Goal: Task Accomplishment & Management: Manage account settings

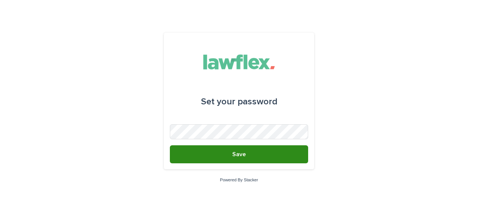
click at [245, 148] on button "Save" at bounding box center [239, 154] width 138 height 18
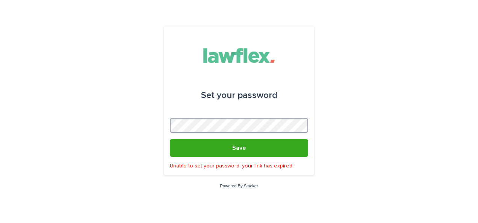
click at [88, 121] on div "Set your password Save Unable to set your password, your link has expired. Powe…" at bounding box center [239, 111] width 478 height 223
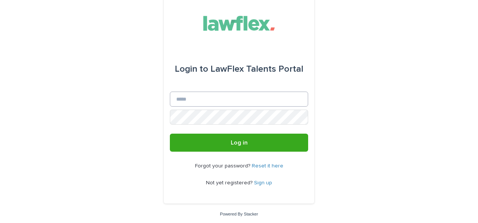
scroll to position [8, 0]
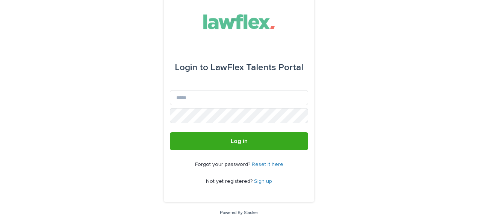
click at [255, 180] on link "Sign up" at bounding box center [263, 181] width 18 height 5
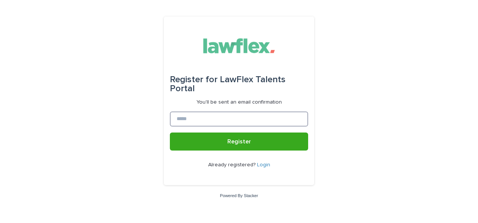
click at [205, 117] on input at bounding box center [239, 119] width 138 height 15
type input "**********"
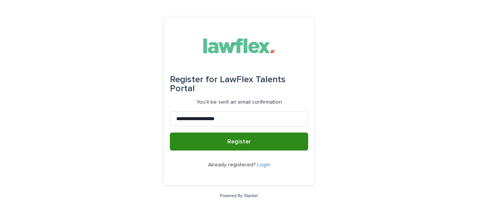
click at [209, 135] on button "Register" at bounding box center [239, 142] width 138 height 18
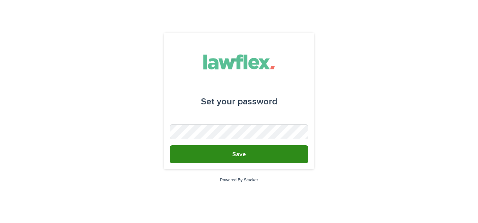
click at [250, 153] on button "Save" at bounding box center [239, 154] width 138 height 18
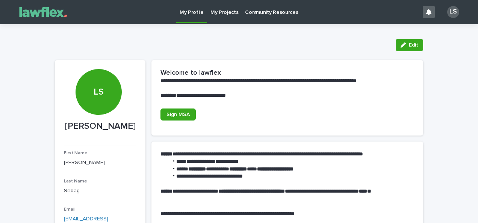
click at [213, 14] on p "My Projects" at bounding box center [224, 8] width 28 height 16
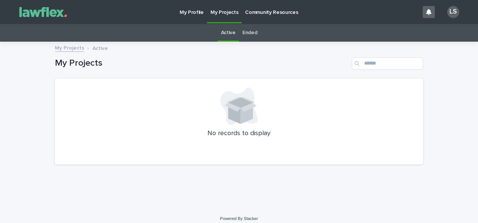
click at [259, 11] on p "Community Resources" at bounding box center [271, 8] width 53 height 16
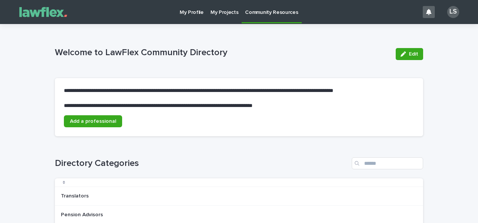
click at [184, 14] on p "My Profile" at bounding box center [192, 8] width 24 height 16
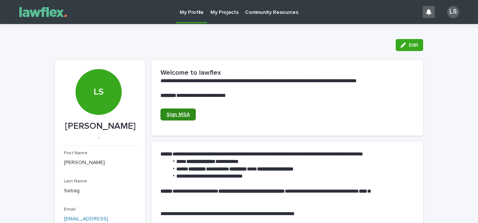
click at [181, 109] on link "Sign MSA" at bounding box center [178, 115] width 35 height 12
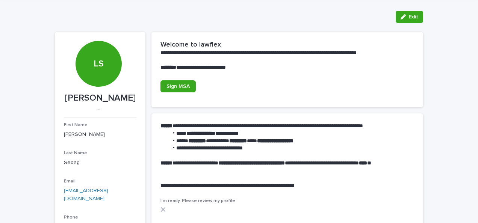
scroll to position [38, 0]
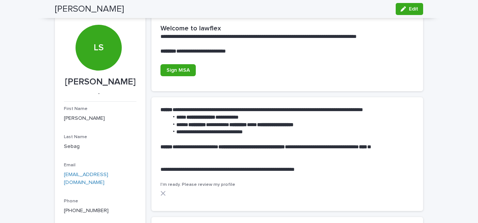
scroll to position [38, 0]
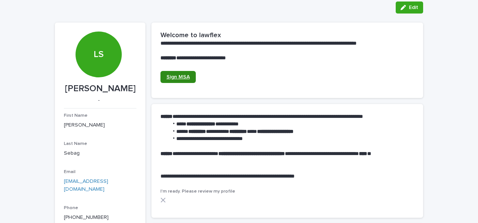
click at [172, 74] on span "Sign MSA" at bounding box center [178, 76] width 23 height 5
click at [416, 10] on button "Edit" at bounding box center [409, 8] width 27 height 12
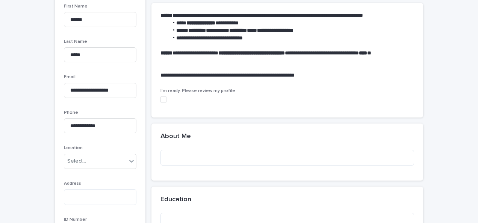
scroll to position [150, 0]
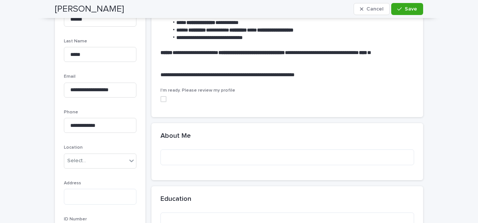
click at [162, 99] on span at bounding box center [164, 99] width 6 height 6
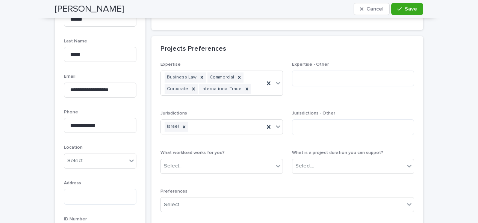
scroll to position [188, 0]
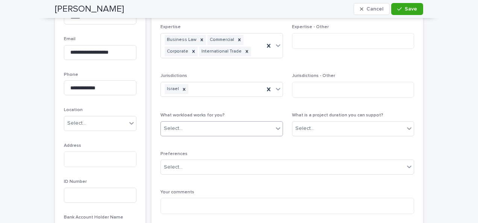
click at [276, 127] on icon at bounding box center [278, 129] width 8 height 8
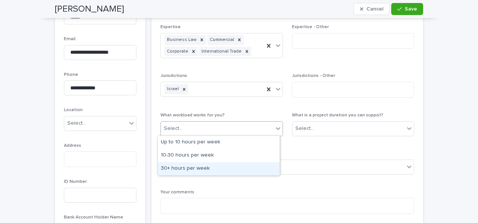
click at [240, 169] on div "30+ hours per week" at bounding box center [219, 168] width 122 height 13
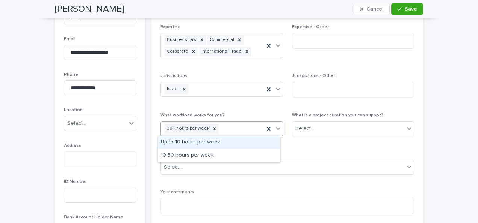
click at [276, 128] on icon at bounding box center [278, 129] width 8 height 8
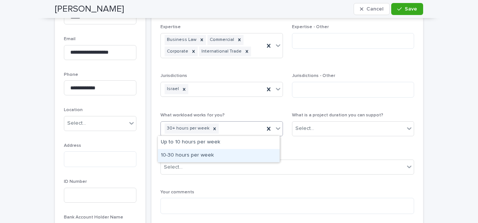
click at [252, 153] on div "10-30 hours per week" at bounding box center [219, 155] width 122 height 13
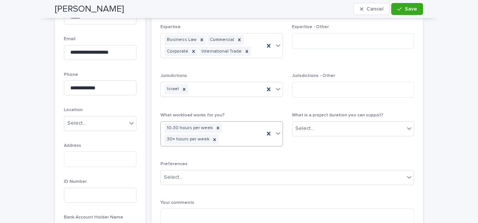
scroll to position [193, 0]
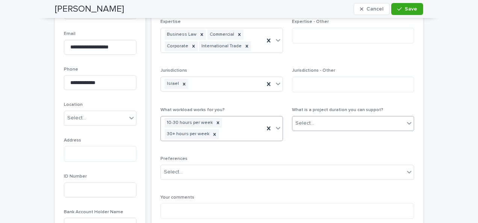
click at [318, 124] on div "Select..." at bounding box center [348, 123] width 112 height 12
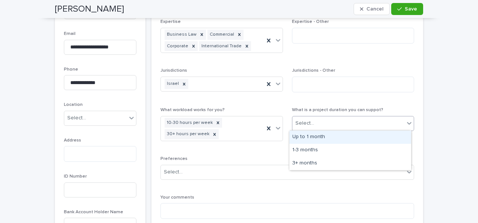
click at [313, 136] on div "Up to 1 month" at bounding box center [350, 137] width 122 height 13
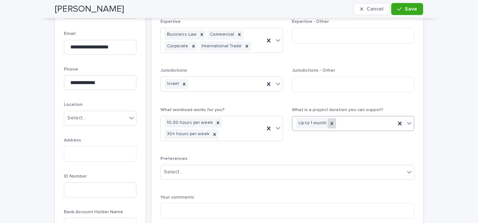
click at [329, 123] on icon at bounding box center [331, 123] width 5 height 5
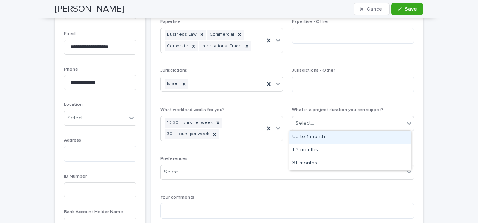
click at [323, 124] on div "Select..." at bounding box center [348, 123] width 112 height 12
click at [320, 138] on div "Up to 1 month" at bounding box center [350, 137] width 122 height 13
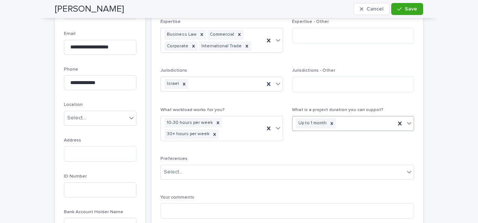
click at [378, 123] on div "Up to 1 month" at bounding box center [343, 123] width 103 height 13
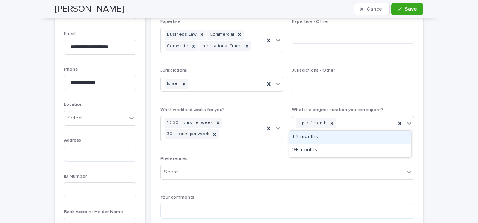
click at [364, 139] on div "1-3 months" at bounding box center [350, 137] width 122 height 13
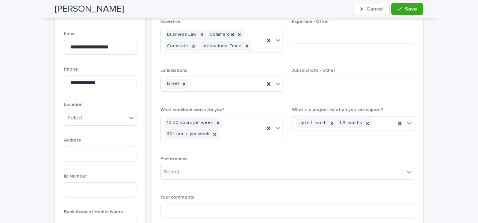
click at [371, 120] on div "Up to 1 month 1-3 months" at bounding box center [343, 123] width 103 height 13
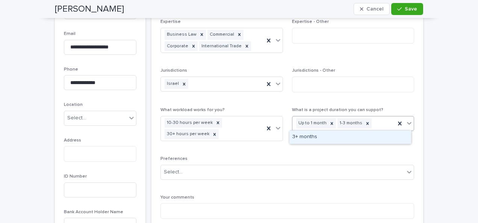
click at [368, 135] on div "3+ months" at bounding box center [350, 137] width 122 height 13
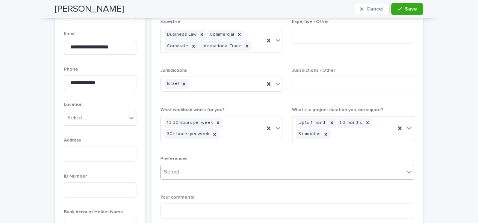
click at [339, 173] on div "Select..." at bounding box center [283, 172] width 244 height 12
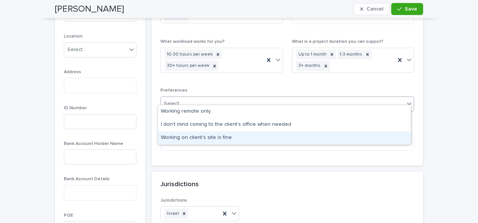
scroll to position [268, 0]
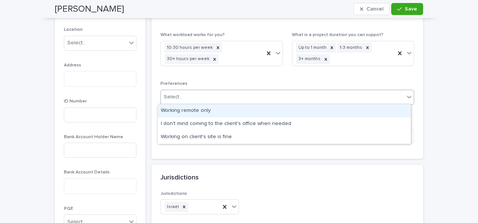
click at [206, 112] on div "Working remote only" at bounding box center [284, 110] width 253 height 13
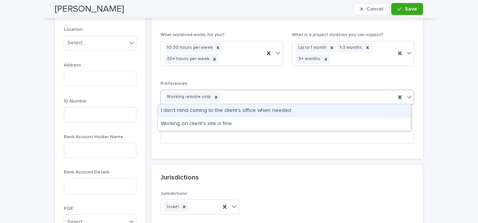
click at [285, 96] on div "Working remote only" at bounding box center [278, 97] width 235 height 13
click at [271, 110] on div "I don't mind coming to the client's office when needed" at bounding box center [284, 110] width 253 height 13
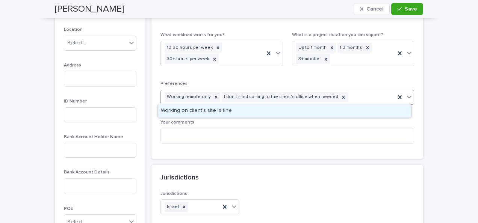
click at [354, 94] on div "Working remote only I don't mind coming to the client's office when needed" at bounding box center [278, 97] width 235 height 13
click at [344, 111] on div "Working on client's site is fine" at bounding box center [284, 110] width 253 height 13
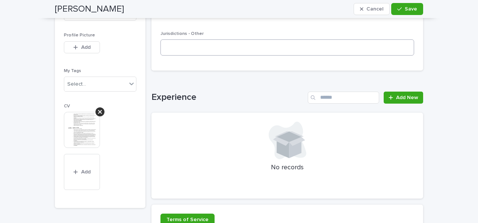
scroll to position [499, 0]
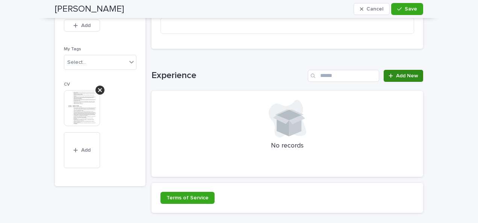
click at [384, 76] on link "Add New" at bounding box center [403, 76] width 39 height 12
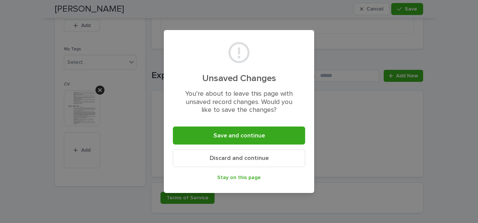
click at [391, 106] on div "Unsaved Changes You’re about to leave this page with unsaved record changes. Wo…" at bounding box center [239, 111] width 478 height 223
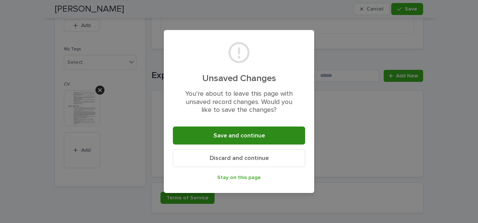
click at [277, 136] on button "Save and continue" at bounding box center [239, 136] width 132 height 18
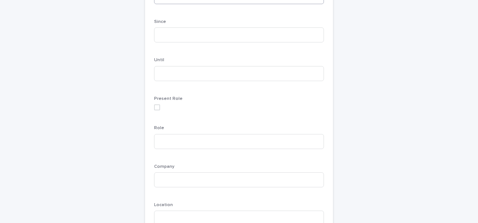
scroll to position [113, 0]
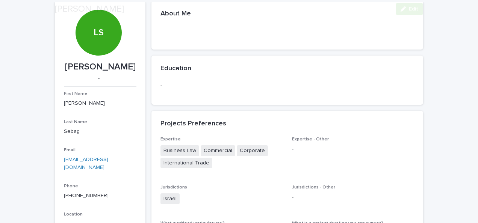
scroll to position [75, 0]
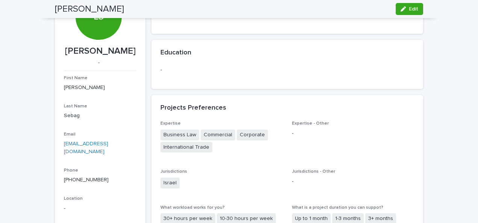
click at [222, 67] on p "-" at bounding box center [288, 70] width 254 height 8
click at [407, 5] on button "Edit" at bounding box center [409, 9] width 27 height 12
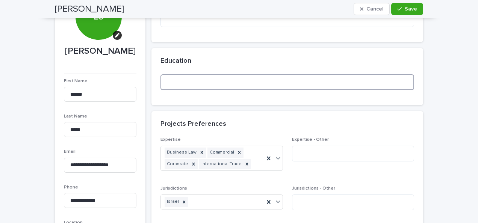
click at [312, 85] on textarea at bounding box center [288, 82] width 254 height 16
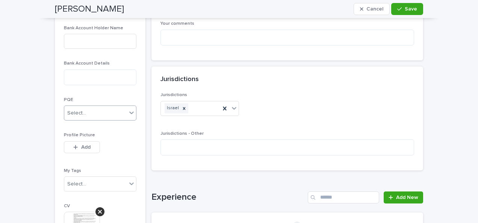
scroll to position [376, 0]
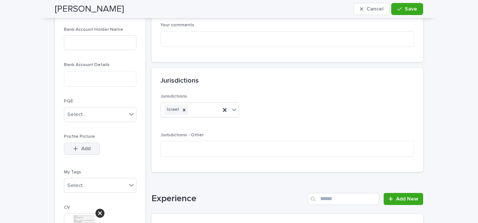
click at [83, 148] on span "Add" at bounding box center [85, 148] width 9 height 5
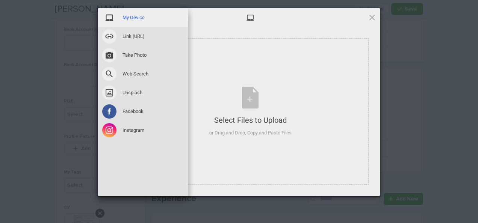
click at [131, 16] on span "My Device" at bounding box center [134, 17] width 22 height 7
click at [132, 18] on span "My Device" at bounding box center [134, 17] width 22 height 7
click at [133, 14] on div "My Device" at bounding box center [143, 17] width 90 height 19
click at [133, 17] on span "My Device" at bounding box center [134, 17] width 22 height 7
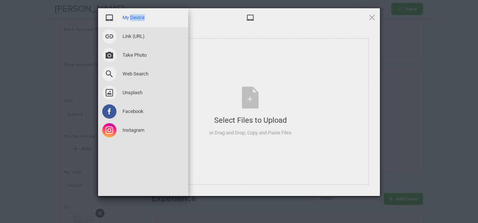
click at [133, 17] on span "My Device" at bounding box center [134, 17] width 22 height 7
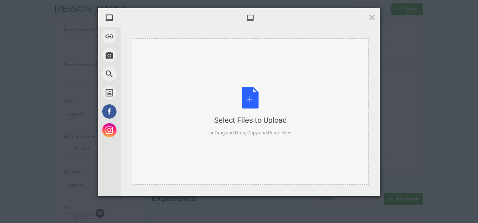
click at [356, 104] on div "Select Files to Upload or Drag and Drop, Copy and Paste Files" at bounding box center [250, 111] width 237 height 147
click at [268, 126] on div "Select Files to Upload or Drag and Drop, Copy and Paste Files" at bounding box center [250, 112] width 82 height 50
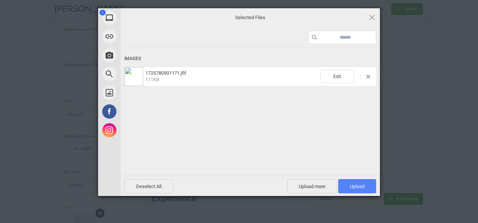
click at [359, 185] on span "Upload 1" at bounding box center [357, 187] width 15 height 6
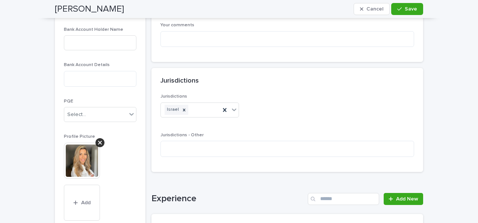
scroll to position [388, 0]
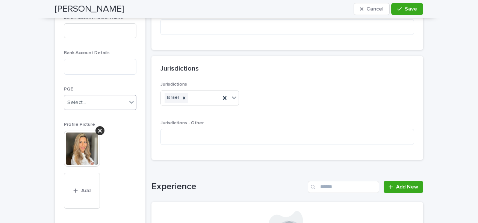
click at [118, 101] on div "Select..." at bounding box center [95, 103] width 62 height 12
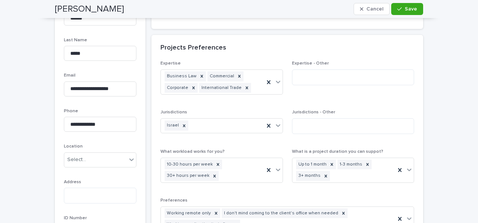
scroll to position [125, 0]
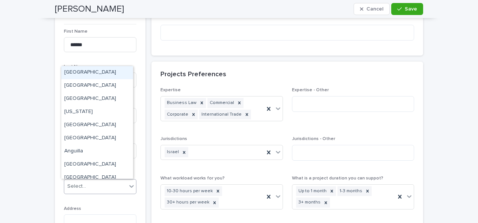
click at [113, 185] on div "Select..." at bounding box center [95, 186] width 62 height 12
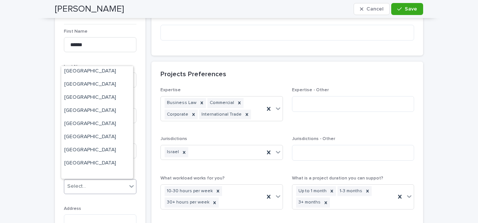
scroll to position [1240, 0]
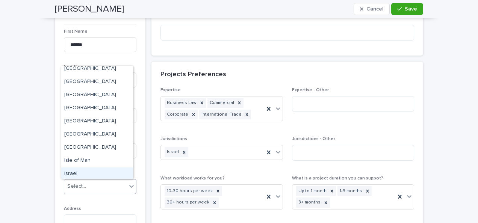
click at [93, 172] on div "Israel" at bounding box center [97, 174] width 72 height 13
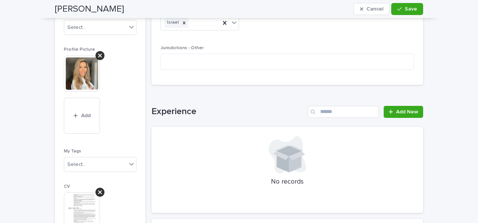
scroll to position [501, 0]
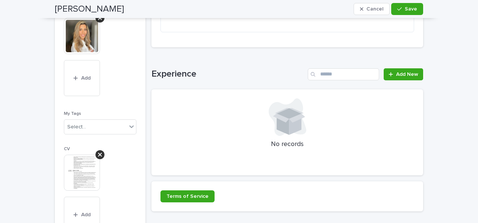
click at [92, 168] on img at bounding box center [82, 173] width 36 height 36
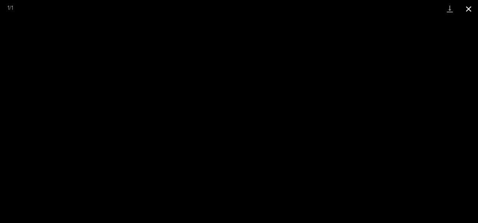
click at [469, 8] on button "Close gallery" at bounding box center [468, 9] width 19 height 18
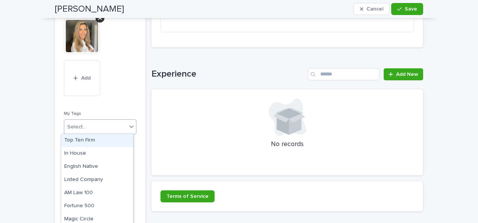
click at [127, 130] on div at bounding box center [131, 127] width 9 height 14
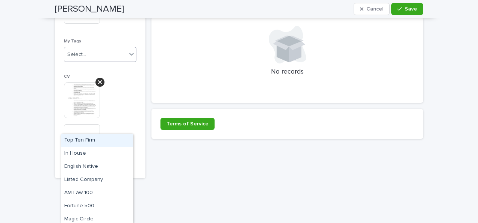
scroll to position [576, 0]
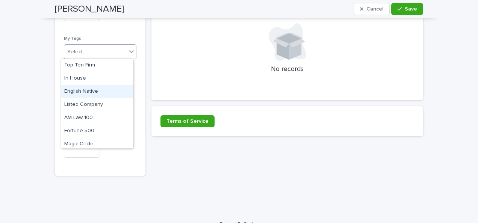
click at [97, 90] on div "English Native" at bounding box center [97, 91] width 72 height 13
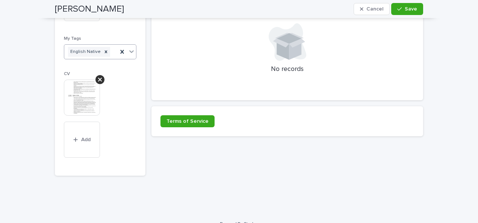
click at [130, 54] on icon at bounding box center [132, 52] width 8 height 8
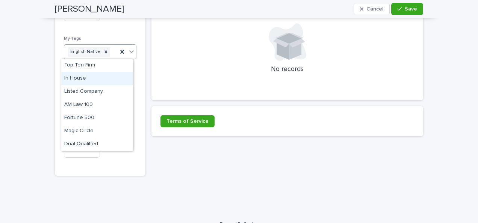
click at [98, 79] on div "In House" at bounding box center [97, 78] width 72 height 13
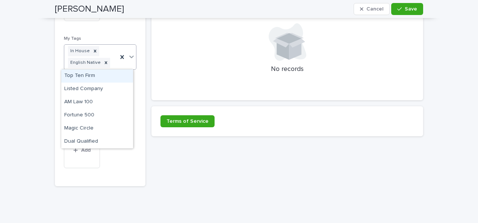
click at [132, 54] on icon at bounding box center [132, 57] width 8 height 8
drag, startPoint x: 105, startPoint y: 81, endPoint x: 105, endPoint y: 86, distance: 5.3
click at [105, 86] on div "Listed Company" at bounding box center [97, 89] width 72 height 13
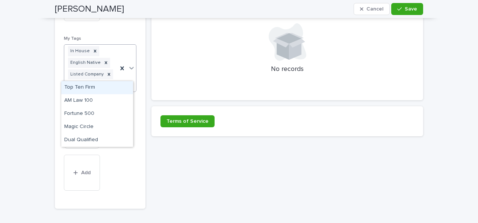
click at [129, 67] on icon at bounding box center [131, 68] width 5 height 3
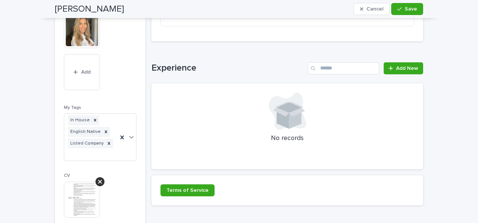
scroll to position [534, 0]
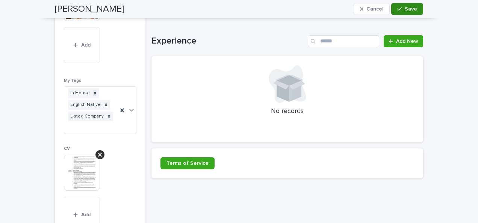
click at [395, 3] on button "Save" at bounding box center [407, 9] width 32 height 12
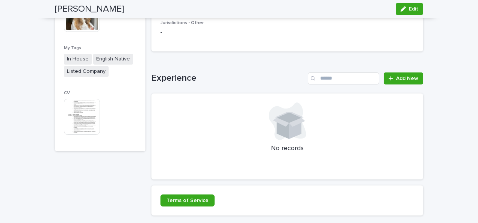
scroll to position [361, 0]
